Goal: Complete application form

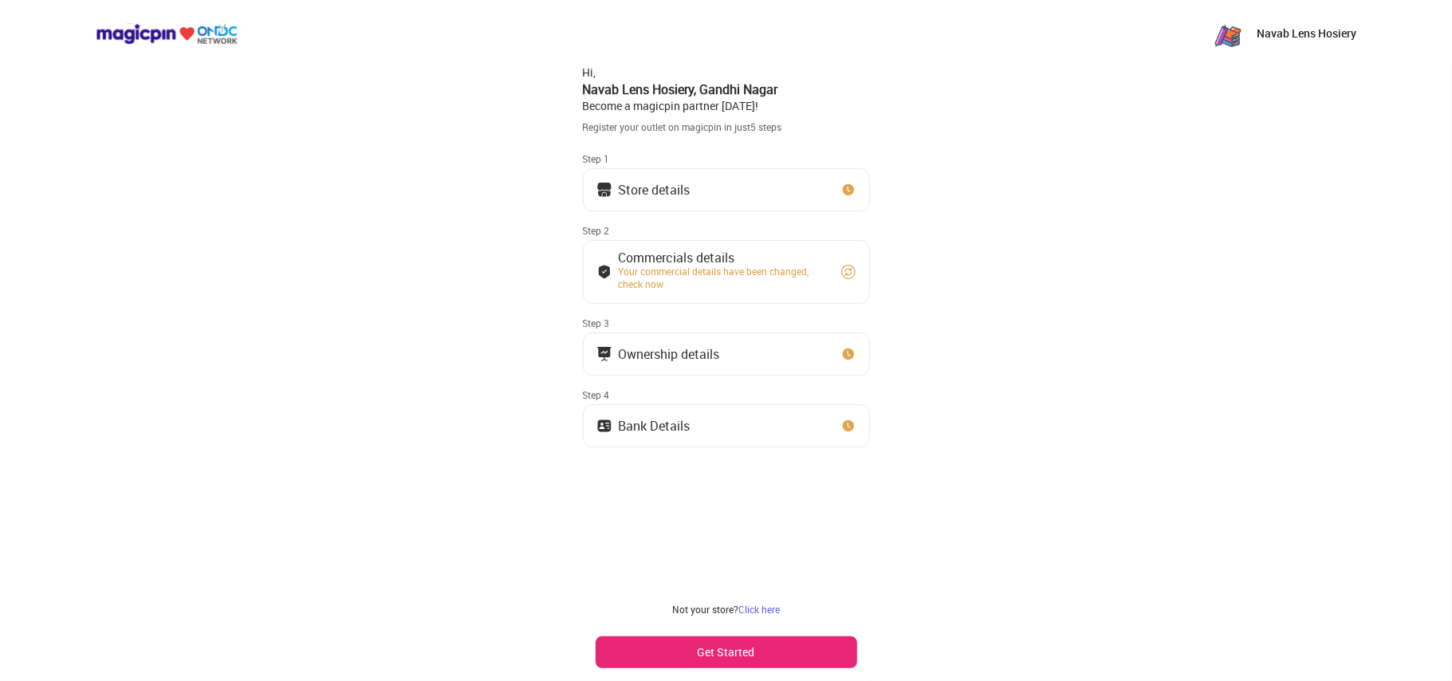
click at [731, 189] on button "Store details" at bounding box center [726, 189] width 287 height 43
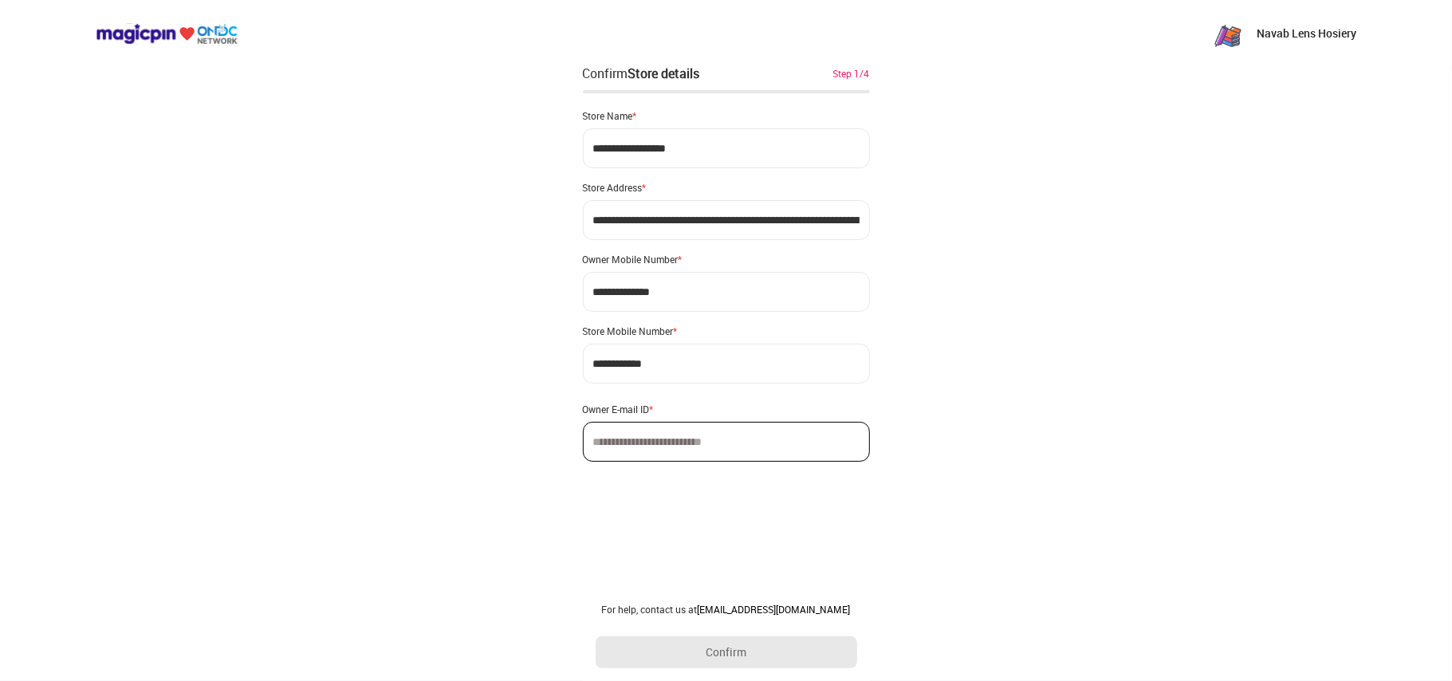
click at [957, 173] on div "**********" at bounding box center [726, 340] width 1452 height 681
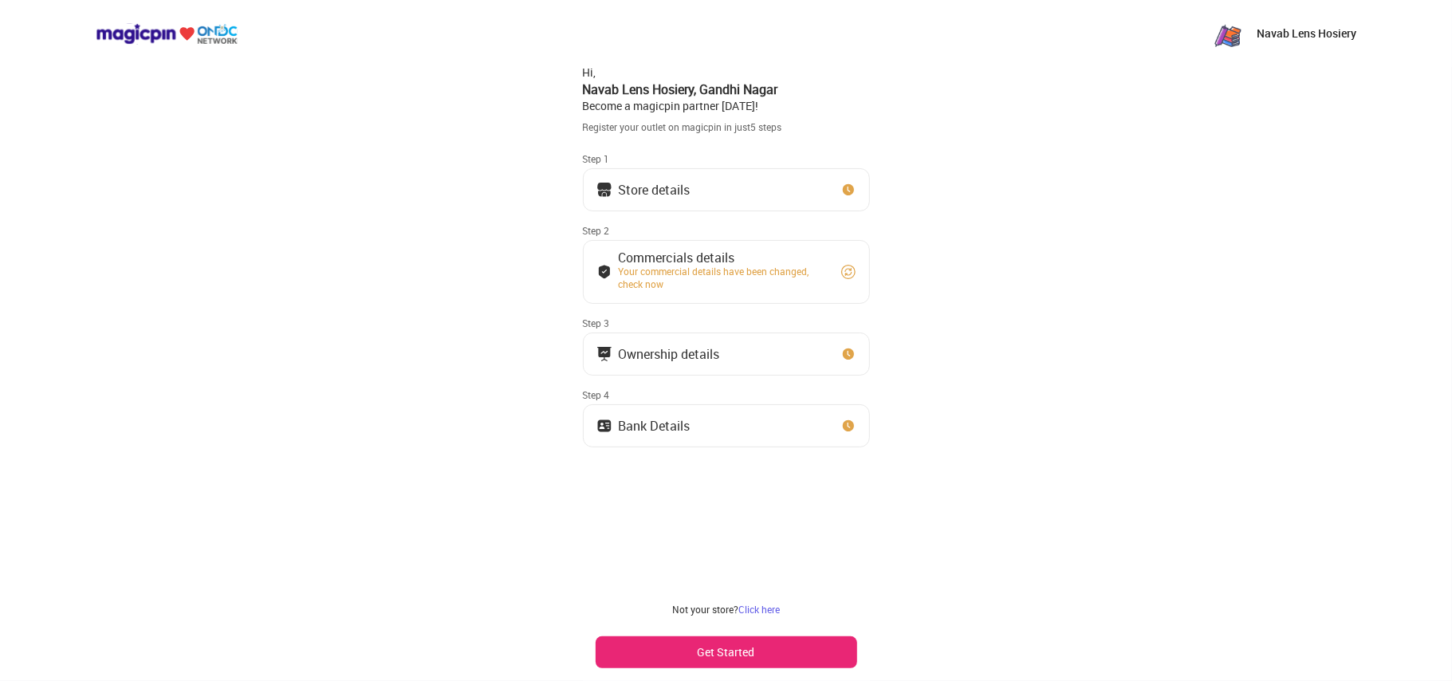
click at [760, 186] on button "Store details" at bounding box center [726, 189] width 287 height 43
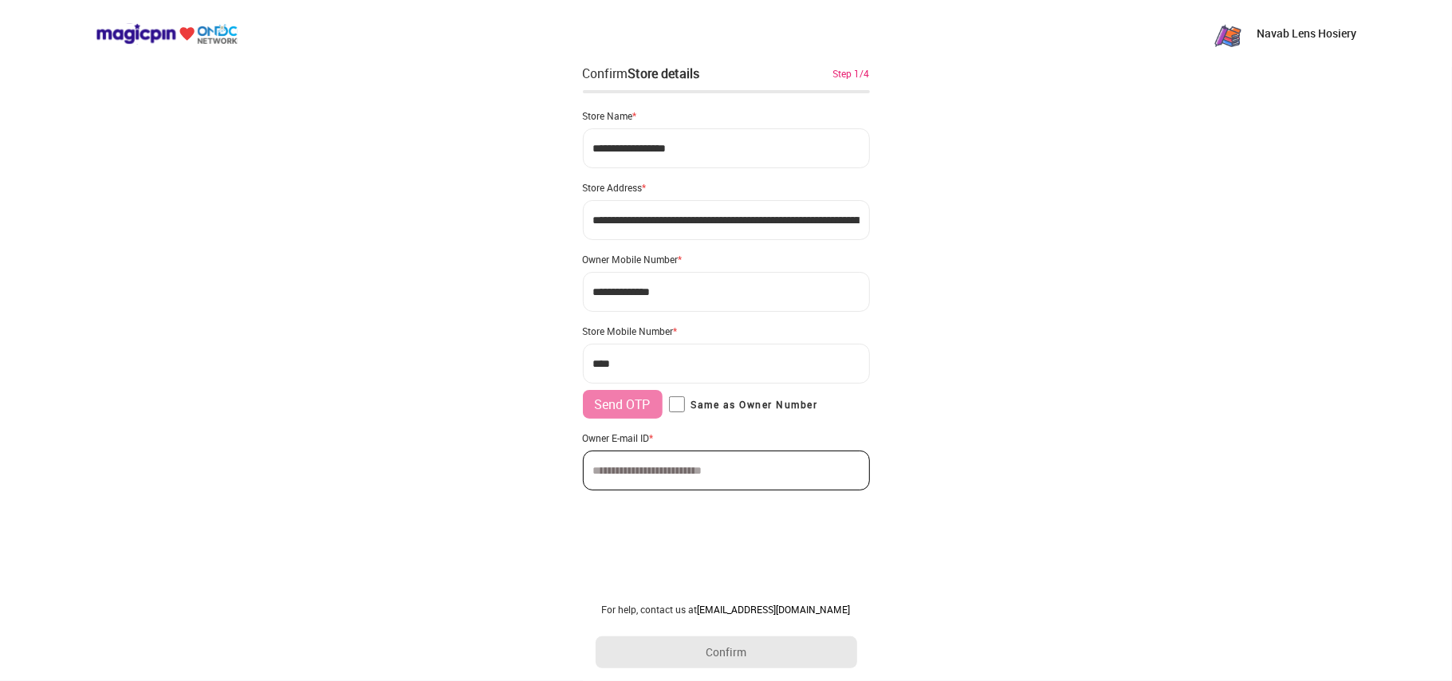
type input "**********"
